Goal: Use online tool/utility: Utilize a website feature to perform a specific function

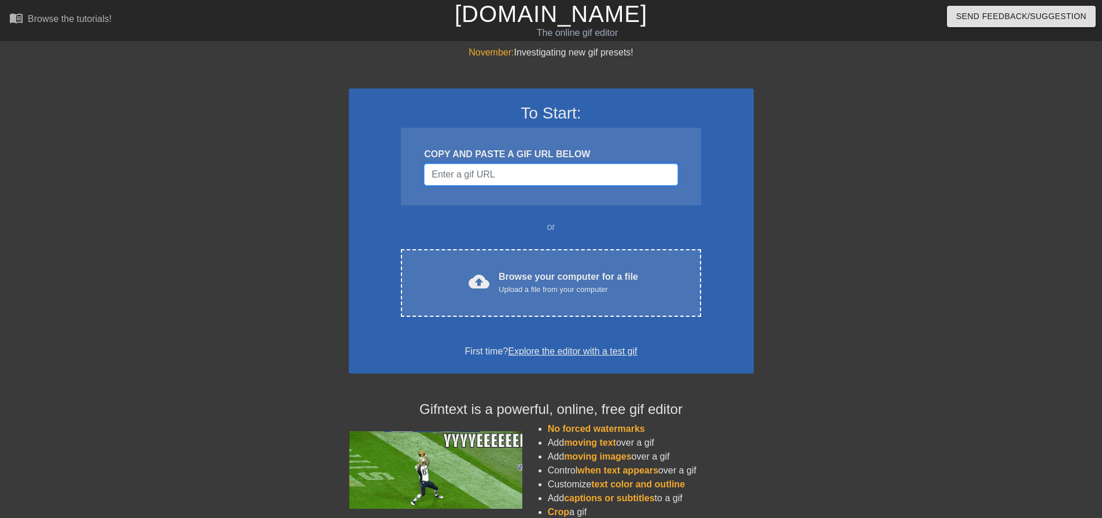
click at [640, 173] on input "Username" at bounding box center [550, 175] width 253 height 22
click at [607, 167] on input "Username" at bounding box center [550, 175] width 253 height 22
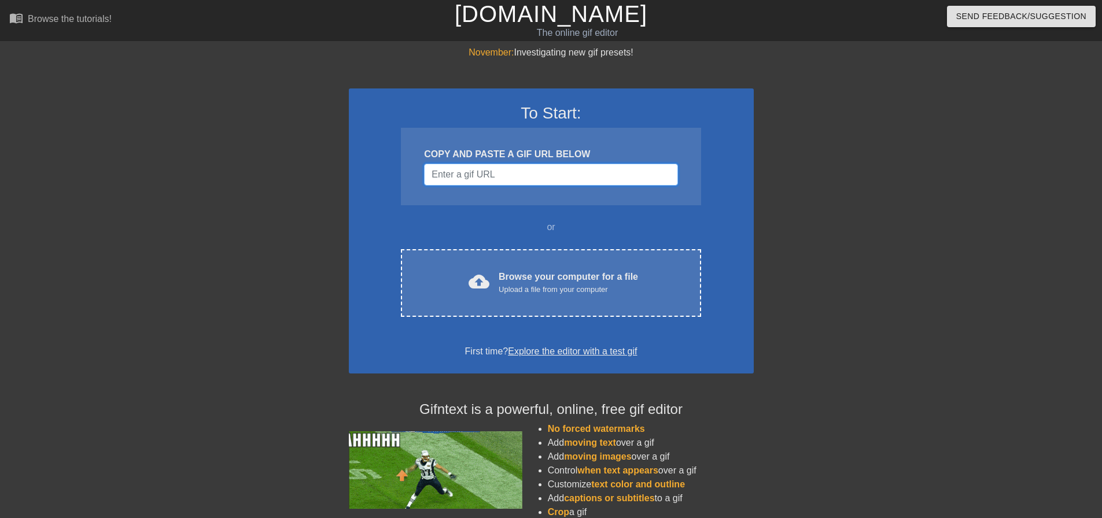
click at [495, 173] on input "Username" at bounding box center [550, 175] width 253 height 22
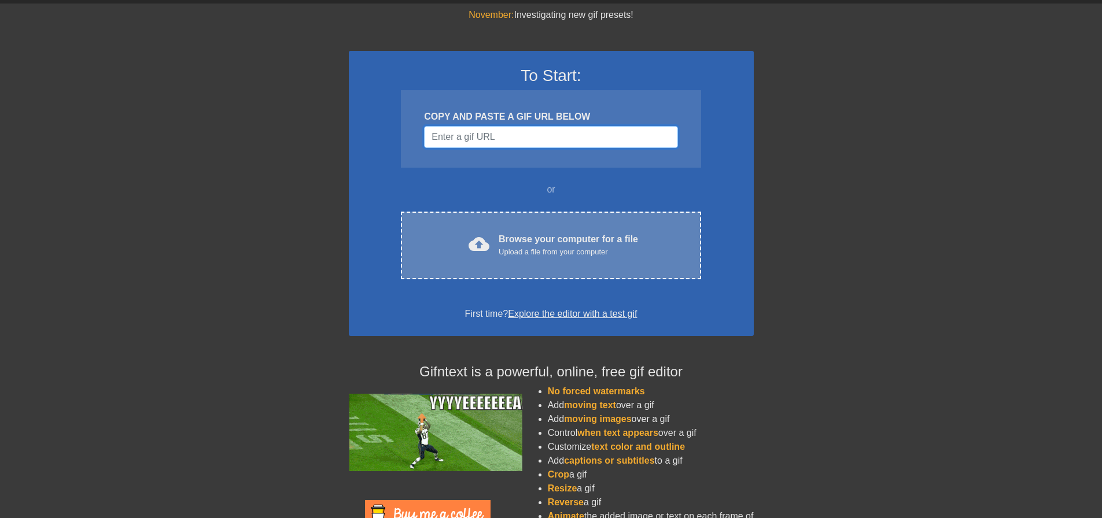
scroll to position [58, 0]
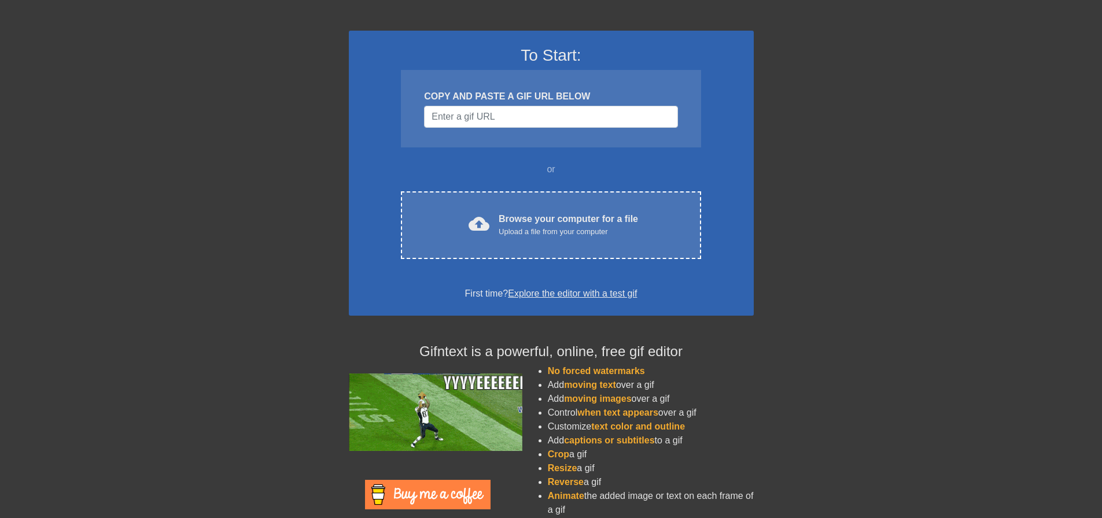
click at [535, 294] on link "Explore the editor with a test gif" at bounding box center [572, 294] width 129 height 10
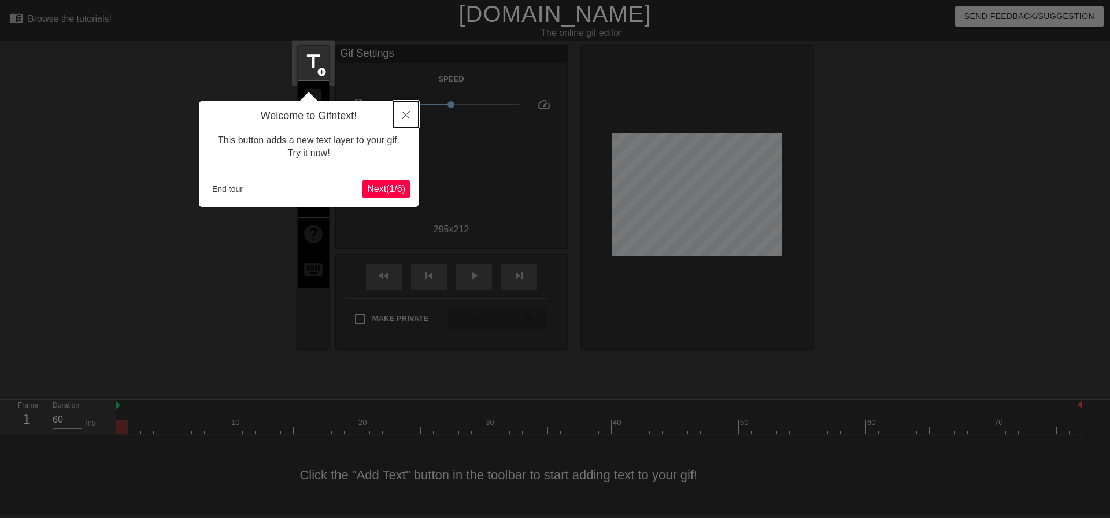
click at [406, 117] on icon "Close" at bounding box center [406, 115] width 8 height 8
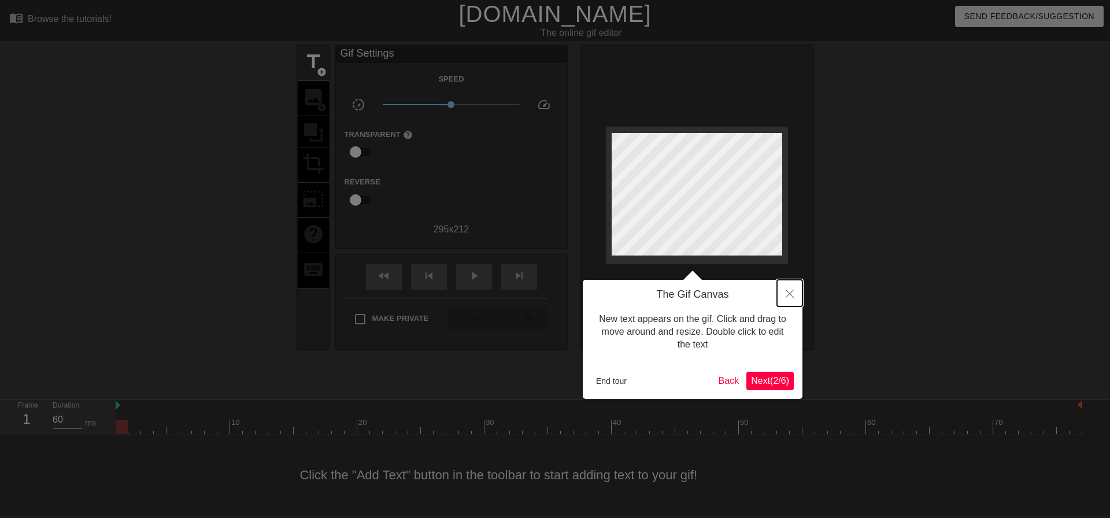
click at [785, 296] on button "Close" at bounding box center [789, 293] width 25 height 27
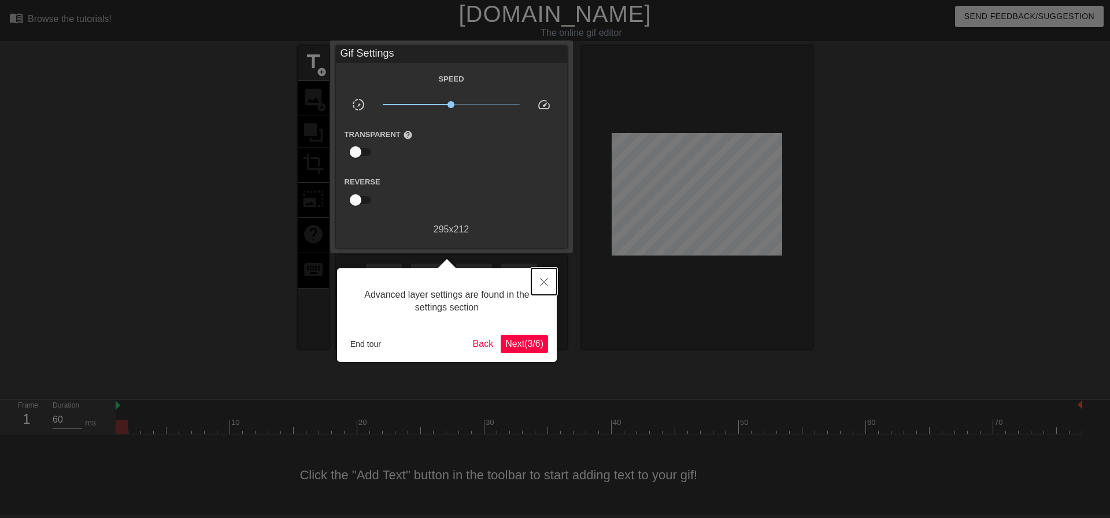
click at [542, 286] on icon "Close" at bounding box center [544, 282] width 8 height 8
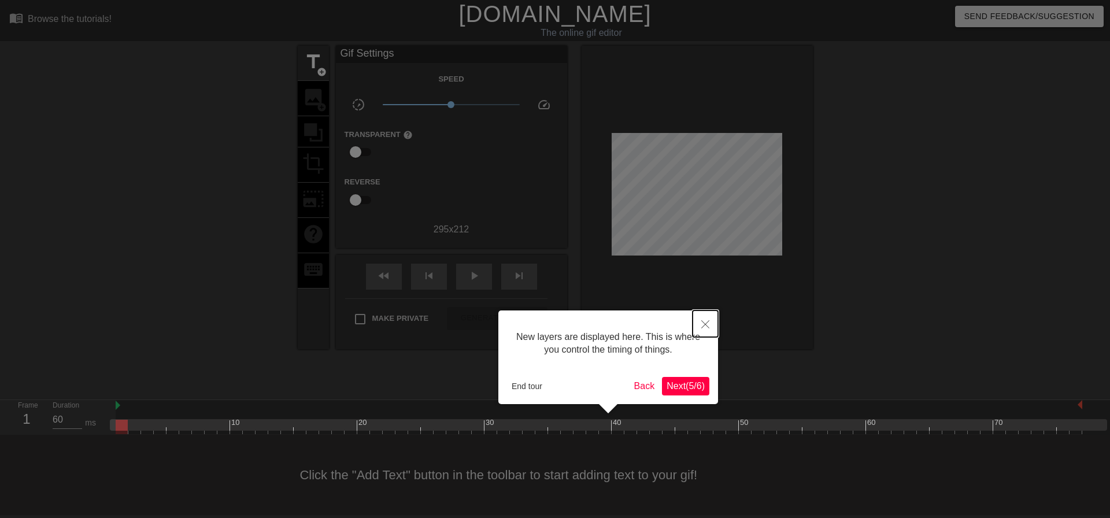
click at [705, 326] on icon "Close" at bounding box center [705, 324] width 8 height 8
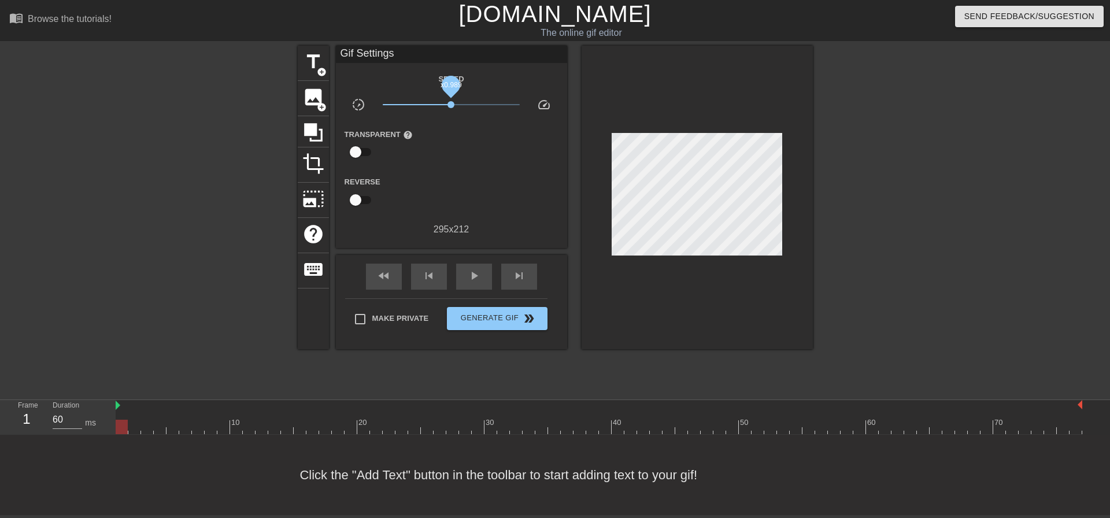
click at [451, 101] on span "x0.989" at bounding box center [451, 104] width 7 height 7
click at [315, 69] on span "title" at bounding box center [313, 62] width 22 height 22
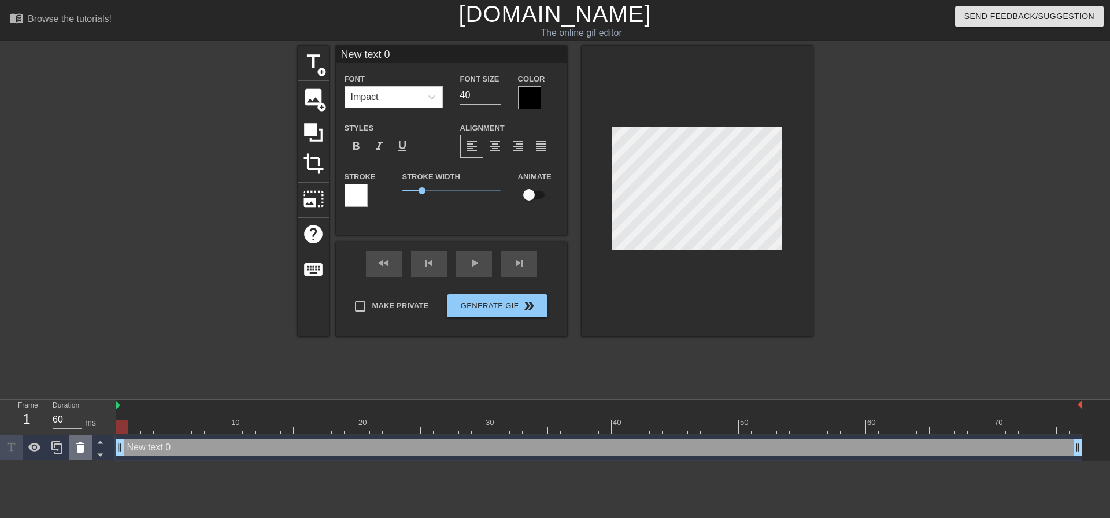
click at [80, 446] on icon at bounding box center [80, 447] width 8 height 10
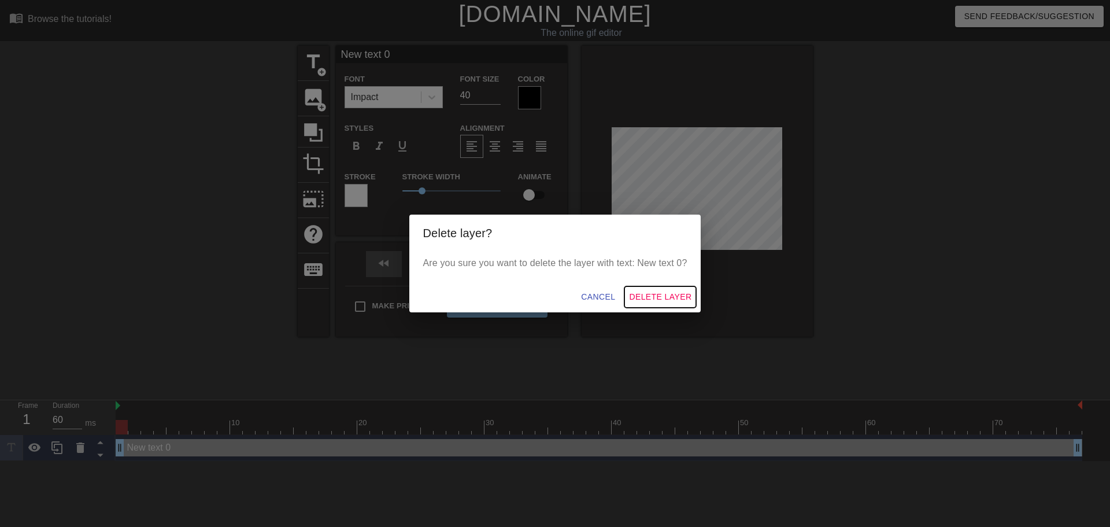
click at [680, 300] on span "Delete Layer" at bounding box center [660, 297] width 62 height 14
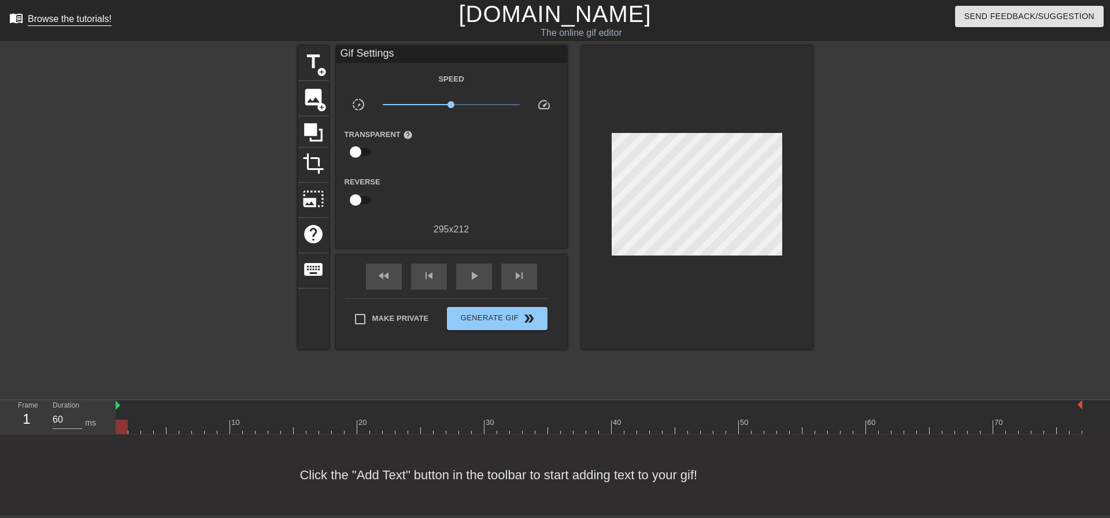
click at [58, 18] on div "Browse the tutorials!" at bounding box center [70, 19] width 84 height 10
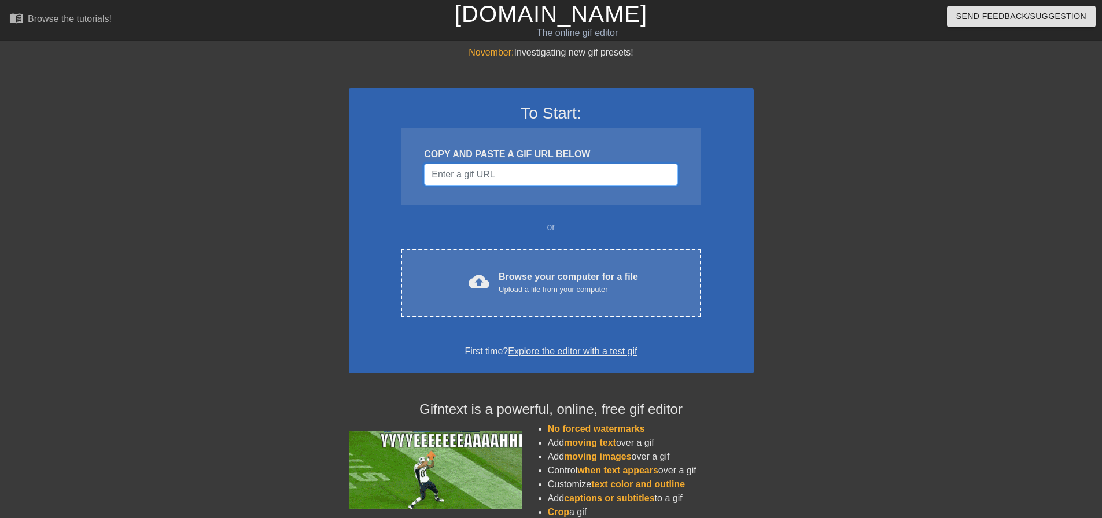
click at [516, 172] on input "Username" at bounding box center [550, 175] width 253 height 22
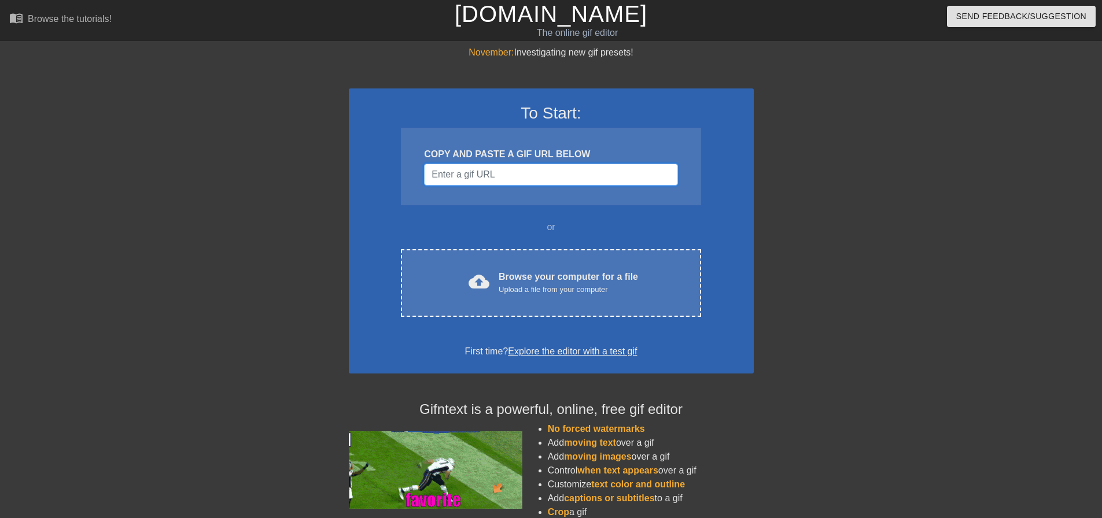
click at [511, 177] on input "Username" at bounding box center [550, 175] width 253 height 22
click at [535, 155] on div "COPY AND PASTE A GIF URL BELOW" at bounding box center [550, 154] width 253 height 14
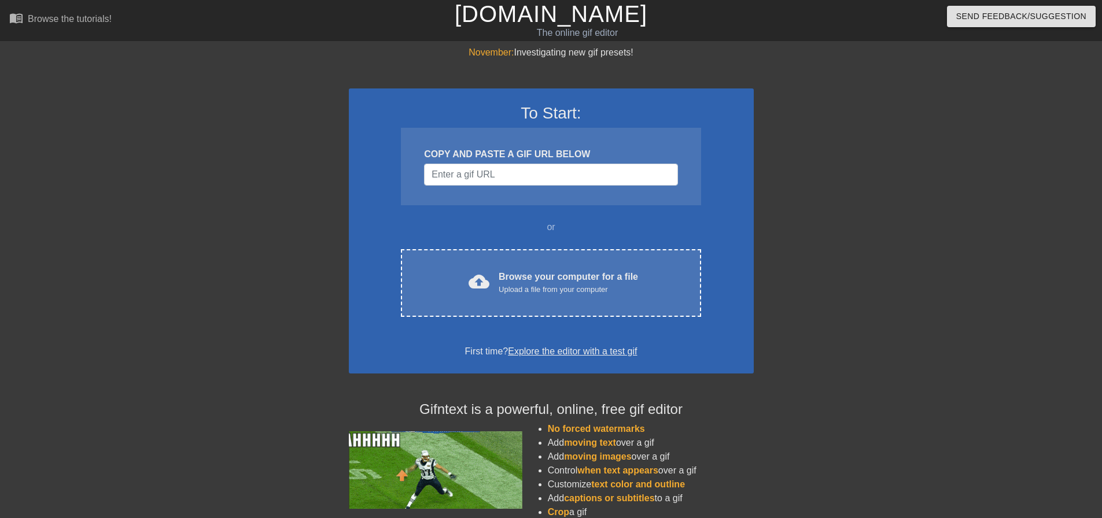
click at [537, 20] on link "[DOMAIN_NAME]" at bounding box center [551, 13] width 193 height 25
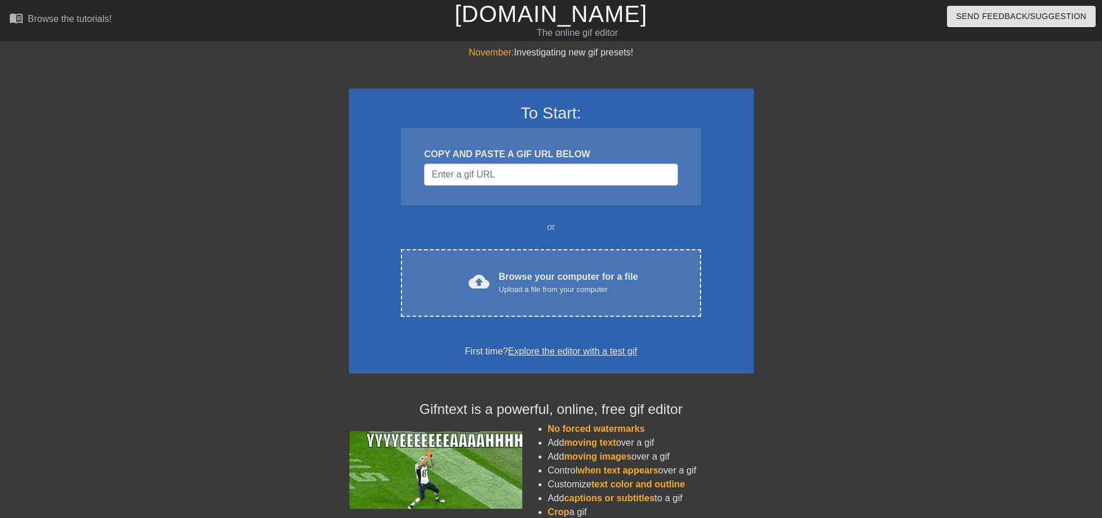
click at [578, 352] on link "Explore the editor with a test gif" at bounding box center [572, 351] width 129 height 10
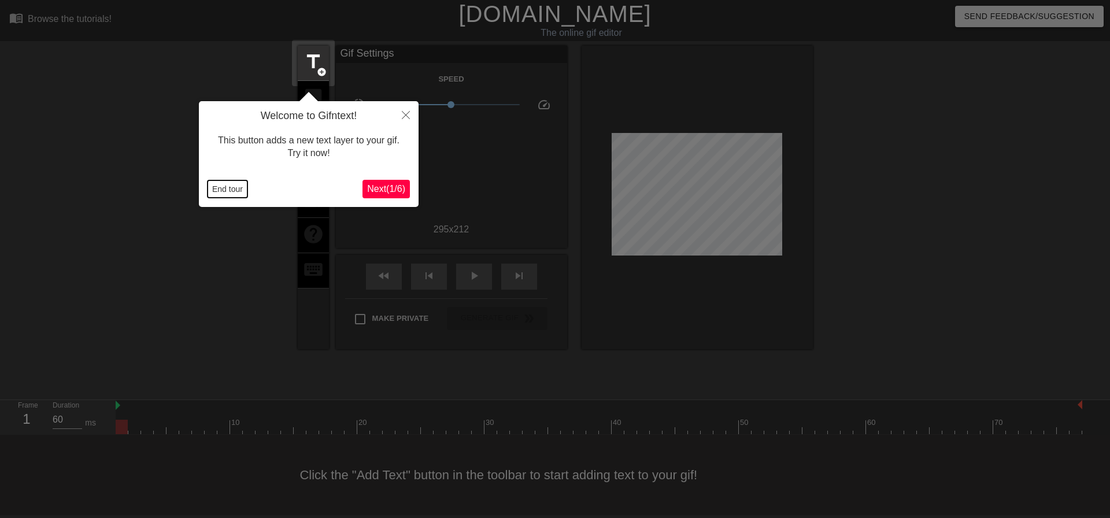
click at [225, 193] on button "End tour" at bounding box center [228, 188] width 40 height 17
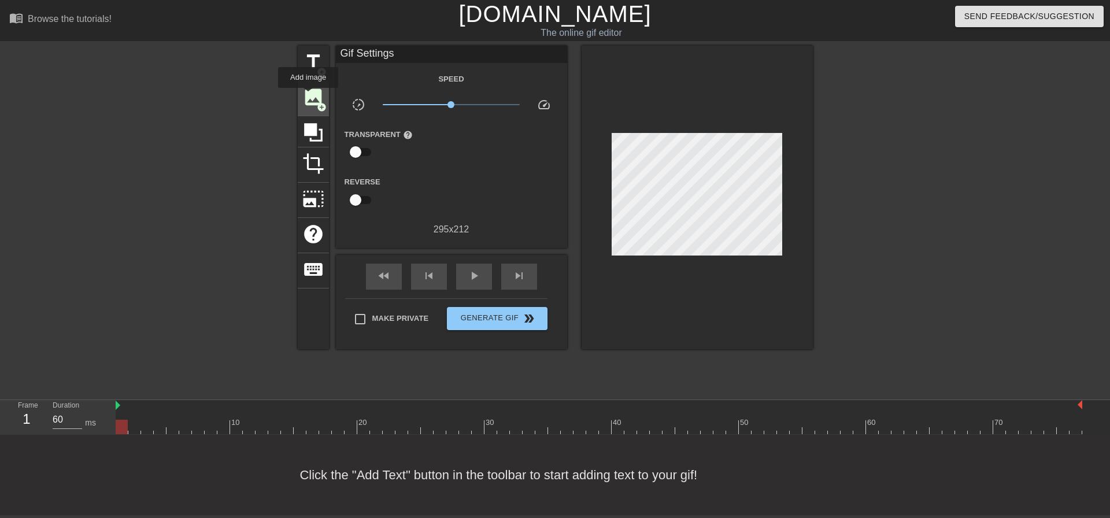
click at [308, 96] on span "image" at bounding box center [313, 97] width 22 height 22
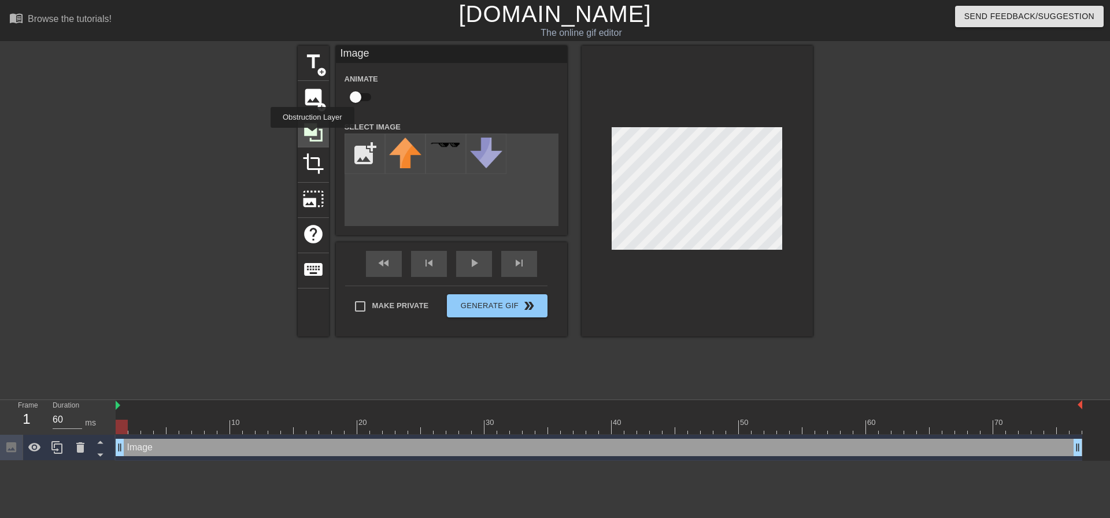
click at [312, 136] on icon at bounding box center [313, 132] width 22 height 22
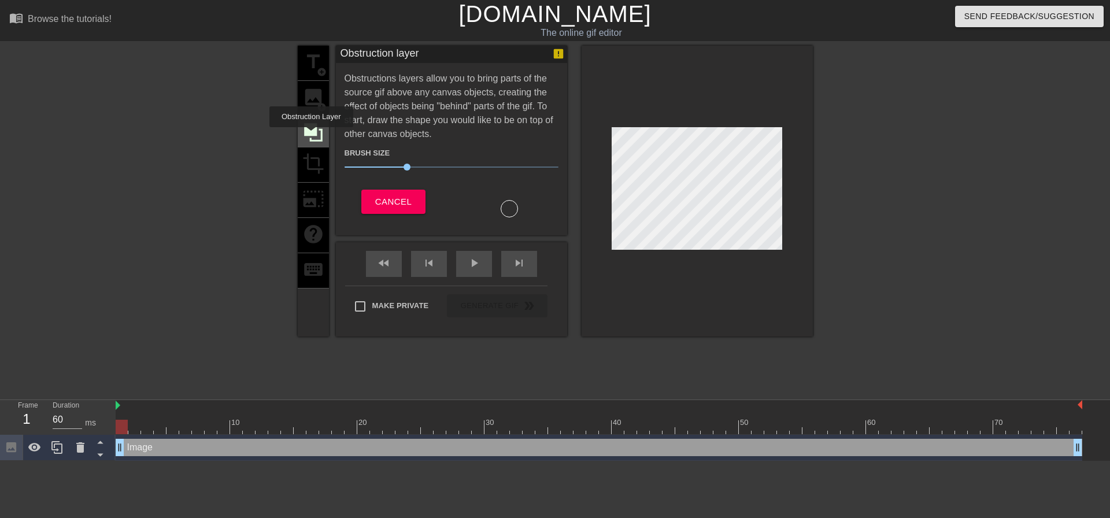
click at [311, 135] on icon at bounding box center [313, 132] width 22 height 22
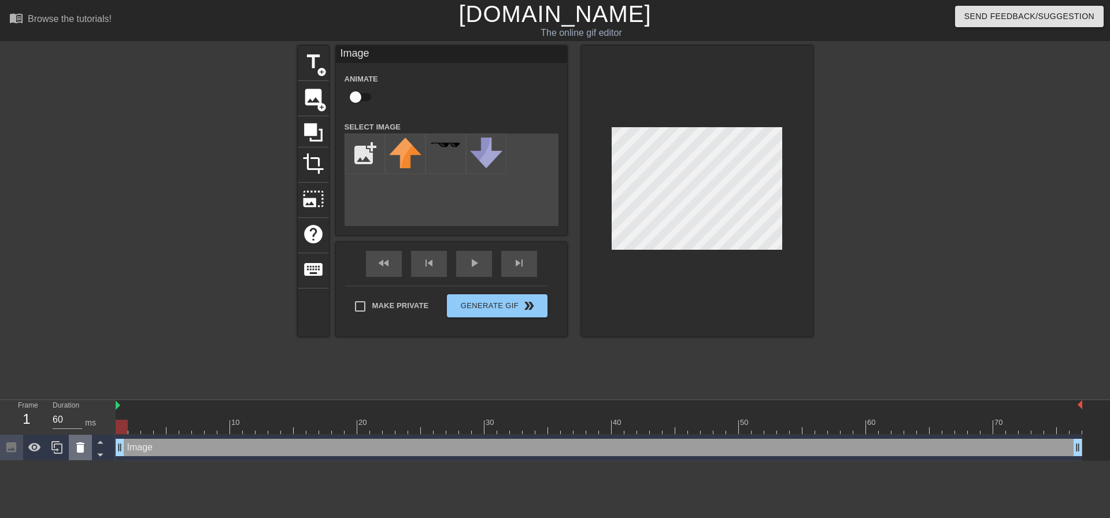
click at [78, 448] on icon at bounding box center [80, 447] width 8 height 10
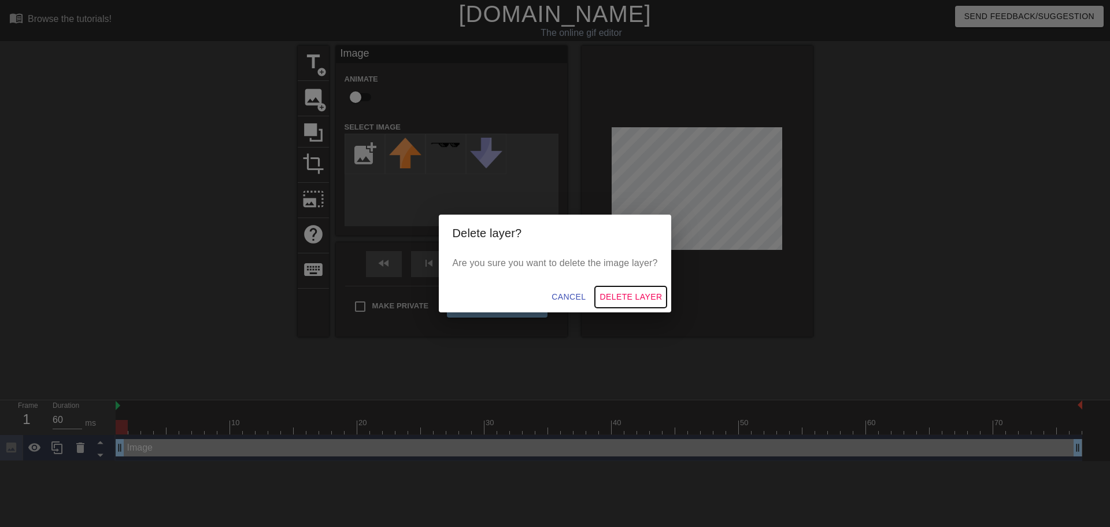
click at [624, 296] on span "Delete Layer" at bounding box center [631, 297] width 62 height 14
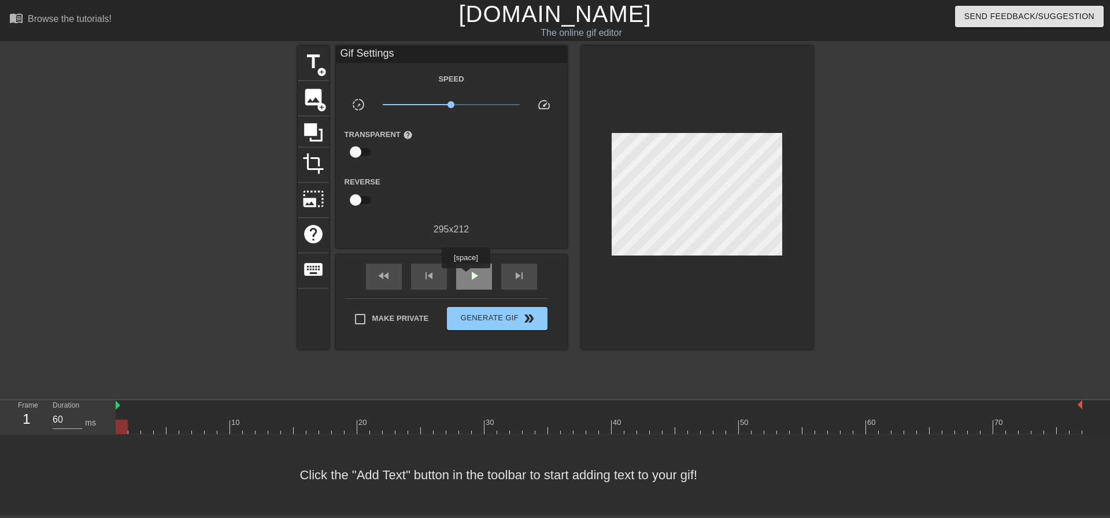
click at [466, 276] on div "play_arrow" at bounding box center [474, 277] width 36 height 26
click at [466, 276] on div "pause" at bounding box center [474, 277] width 36 height 26
